Goal: Navigation & Orientation: Understand site structure

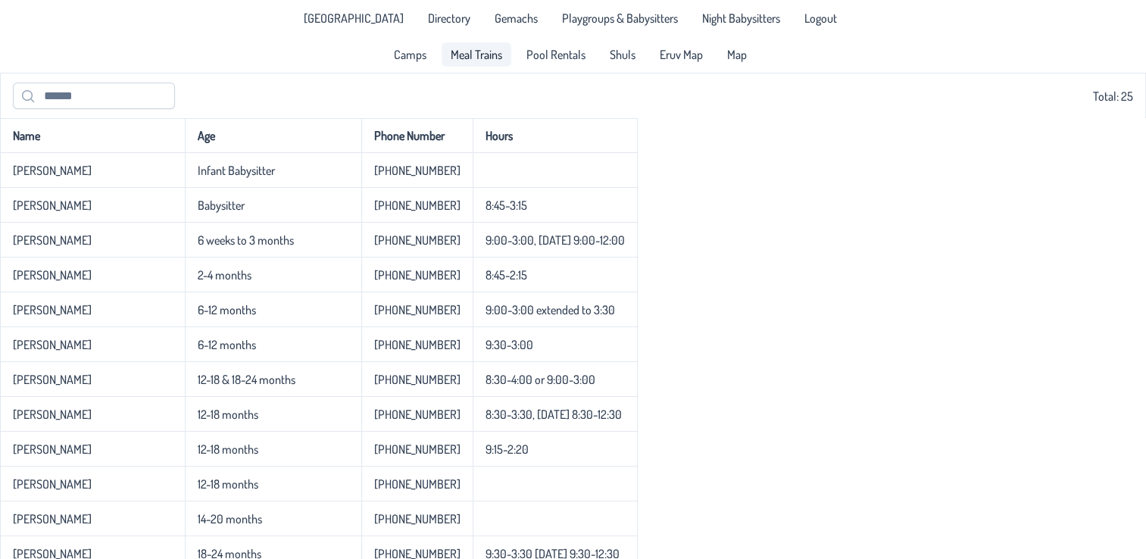
click at [468, 56] on span "Meal Trains" at bounding box center [477, 54] width 52 height 12
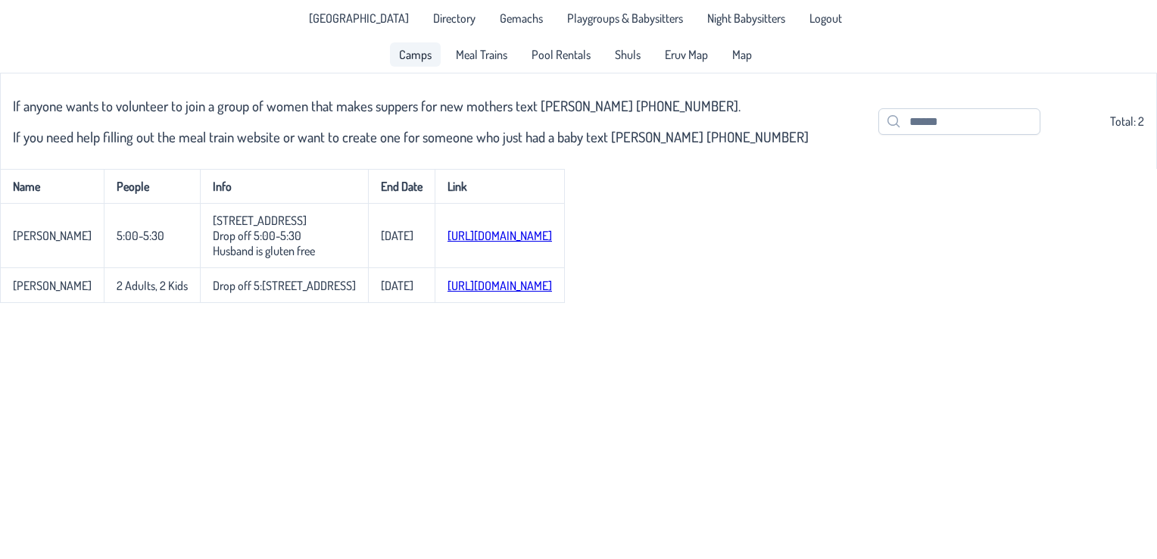
click at [427, 62] on link "Camps" at bounding box center [415, 54] width 51 height 24
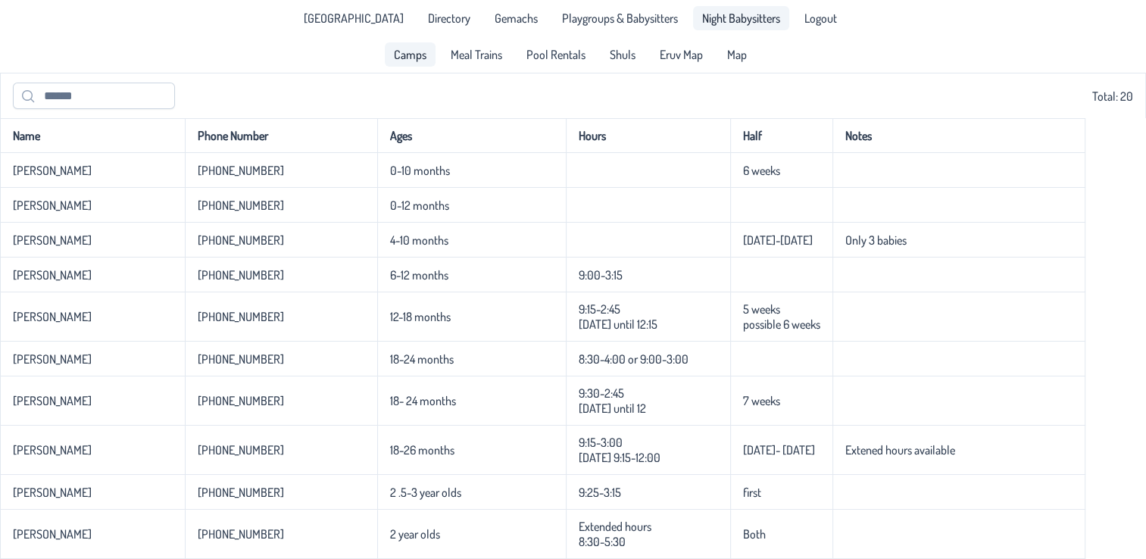
click at [733, 6] on link "Night Babysitters" at bounding box center [741, 18] width 96 height 24
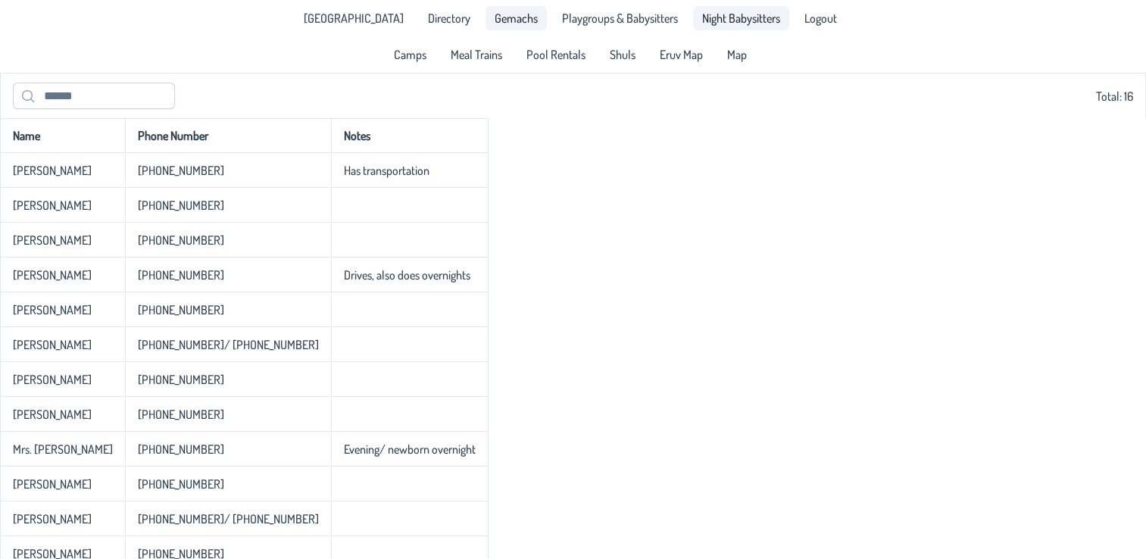
click at [495, 17] on span "Gemachs" at bounding box center [516, 18] width 43 height 12
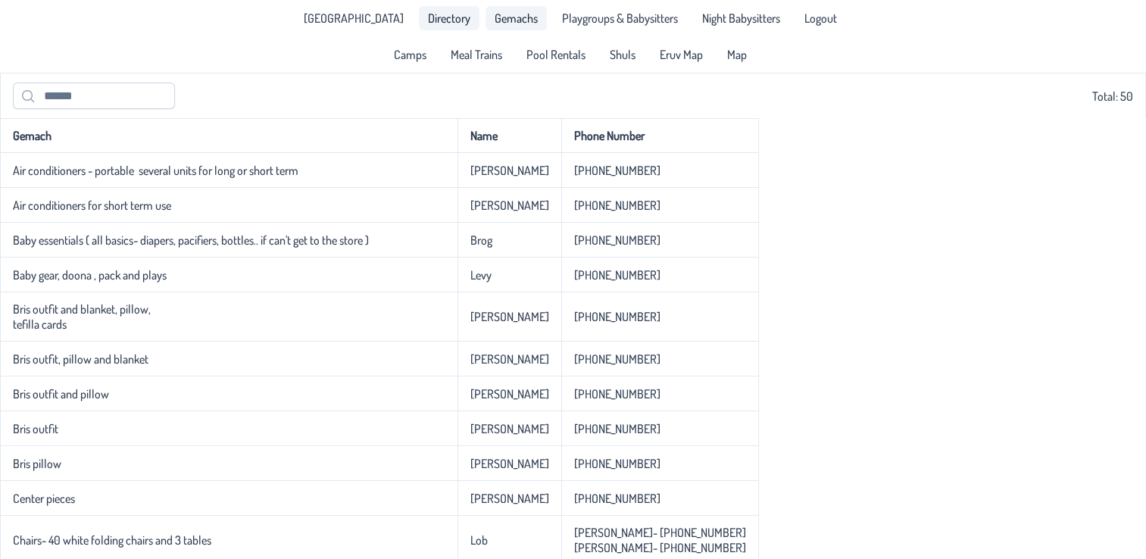
click at [419, 16] on link "Directory" at bounding box center [449, 18] width 61 height 24
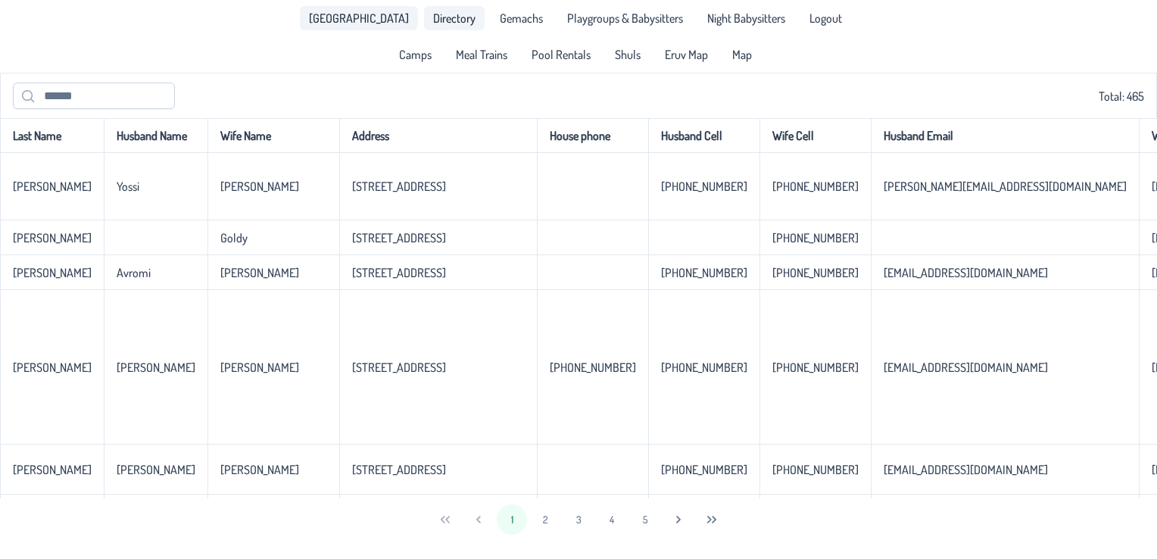
click at [380, 20] on span "[GEOGRAPHIC_DATA]" at bounding box center [359, 18] width 100 height 12
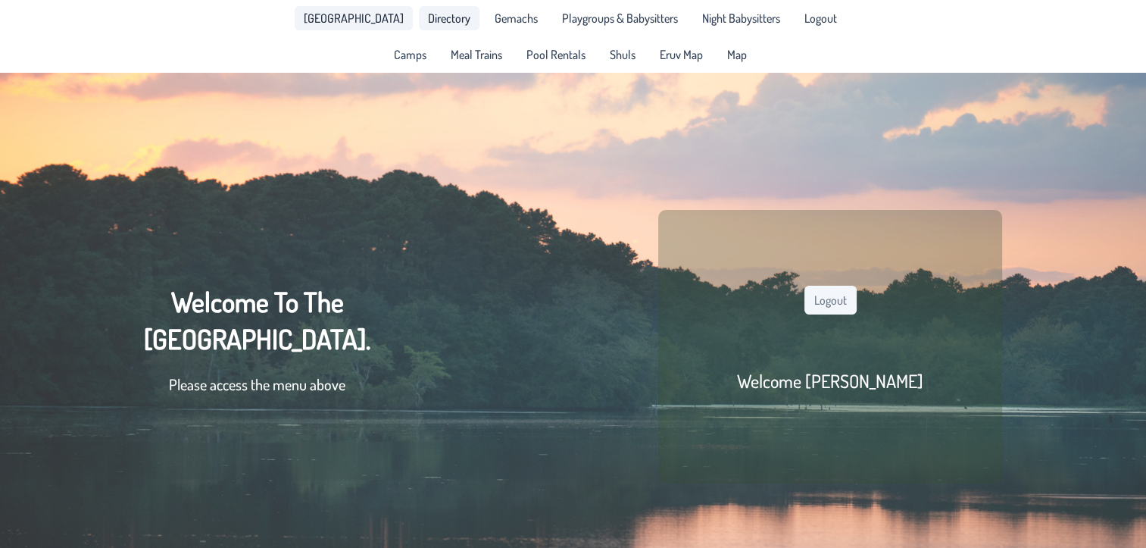
click at [437, 23] on span "Directory" at bounding box center [449, 18] width 42 height 12
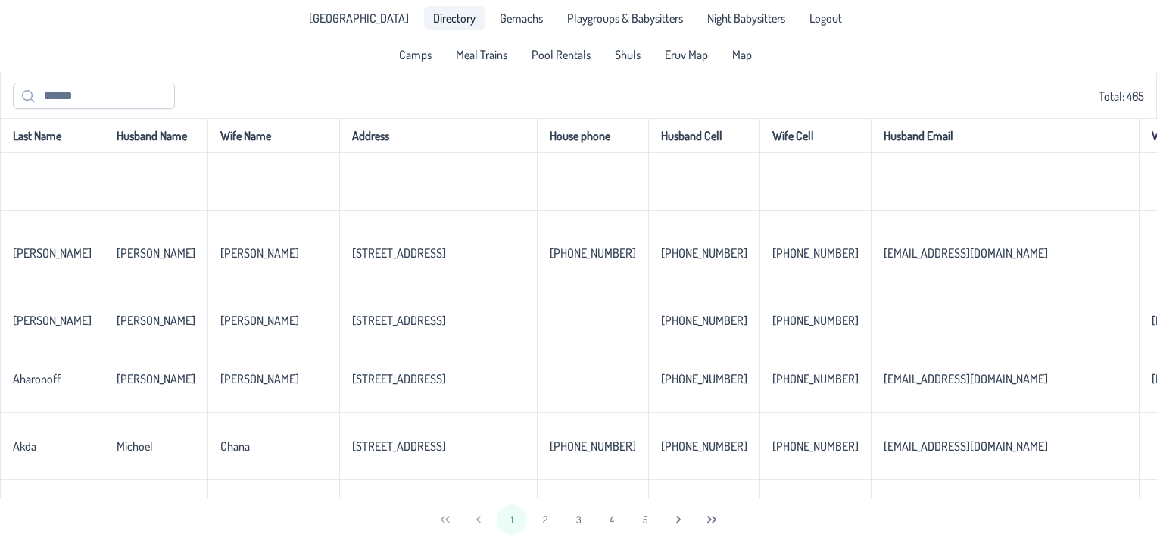
scroll to position [458, 0]
